Goal: Transaction & Acquisition: Obtain resource

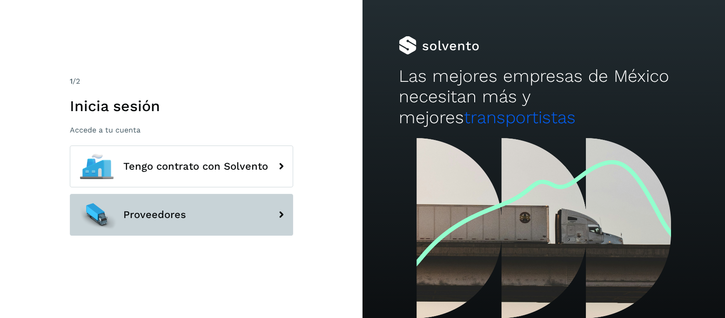
click at [170, 218] on span "Proveedores" at bounding box center [154, 215] width 63 height 11
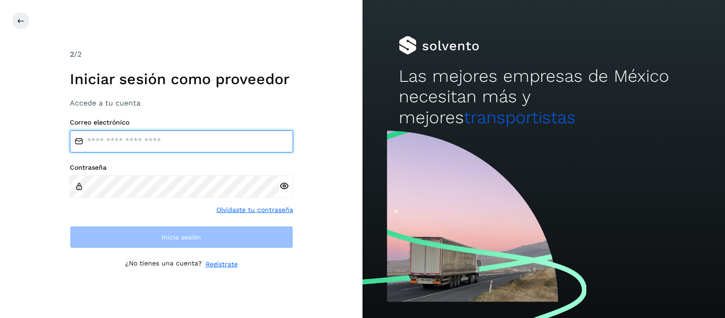
type input "**********"
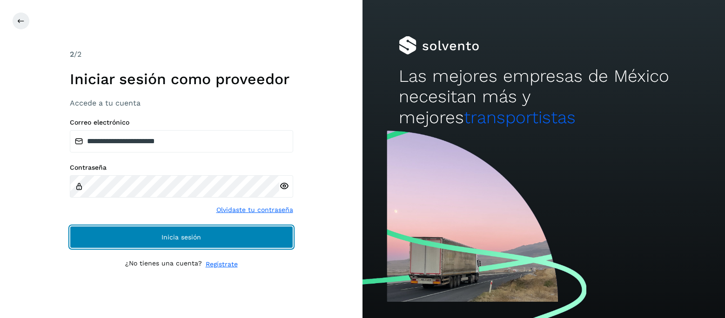
click at [171, 237] on span "Inicia sesión" at bounding box center [182, 237] width 40 height 7
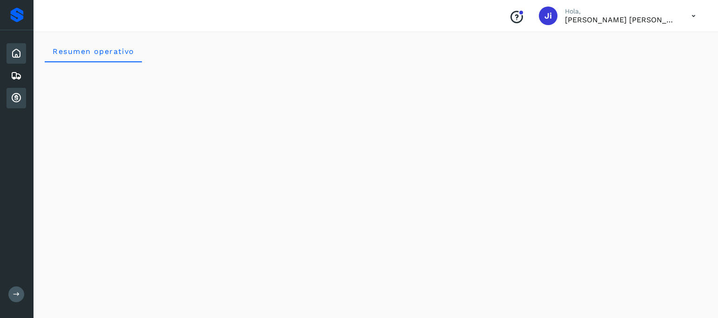
click at [14, 98] on icon at bounding box center [16, 98] width 11 height 11
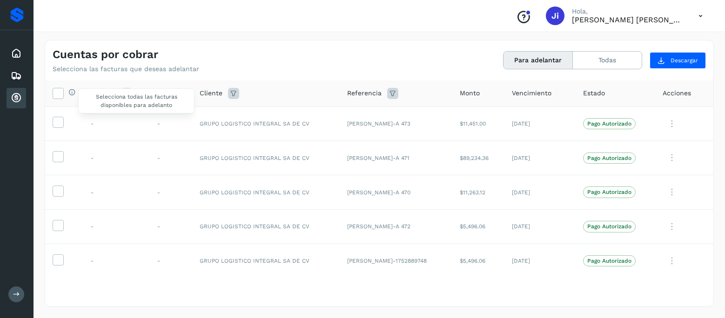
click at [64, 90] on div "Selecciona todas las facturas disponibles para adelanto" at bounding box center [70, 93] width 12 height 10
click at [59, 92] on icon at bounding box center [58, 93] width 10 height 10
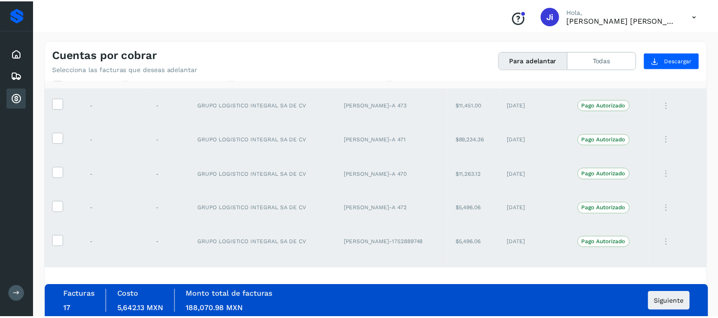
scroll to position [37, 0]
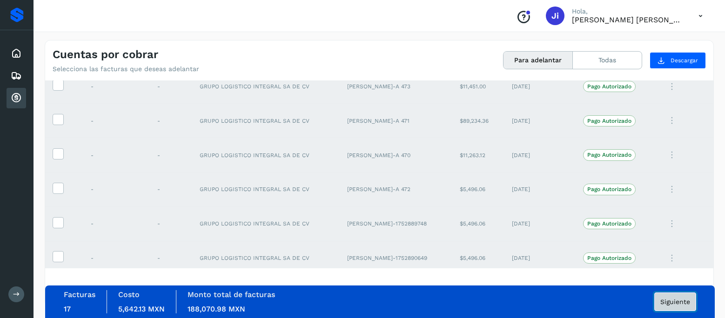
click at [669, 303] on span "Siguiente" at bounding box center [676, 302] width 30 height 7
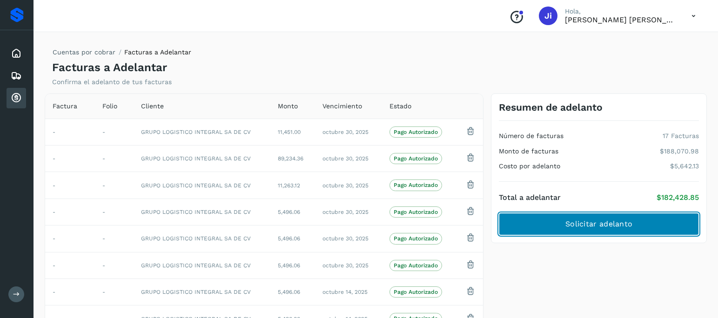
click at [626, 230] on button "Solicitar adelanto" at bounding box center [599, 224] width 200 height 22
